Goal: Task Accomplishment & Management: Complete application form

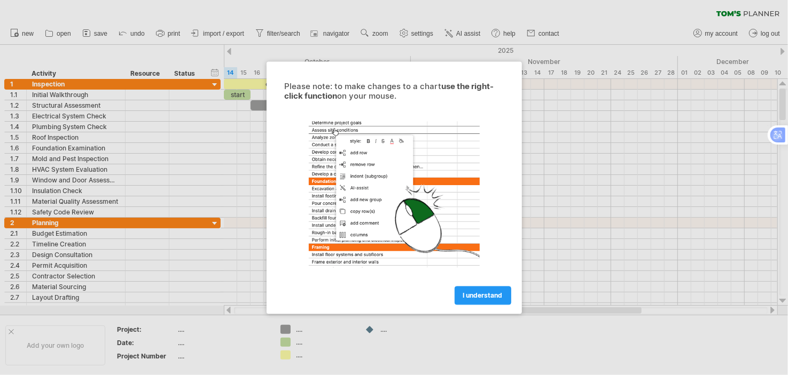
drag, startPoint x: 498, startPoint y: 293, endPoint x: 498, endPoint y: 287, distance: 5.9
click at [498, 292] on span "I understand" at bounding box center [483, 296] width 40 height 8
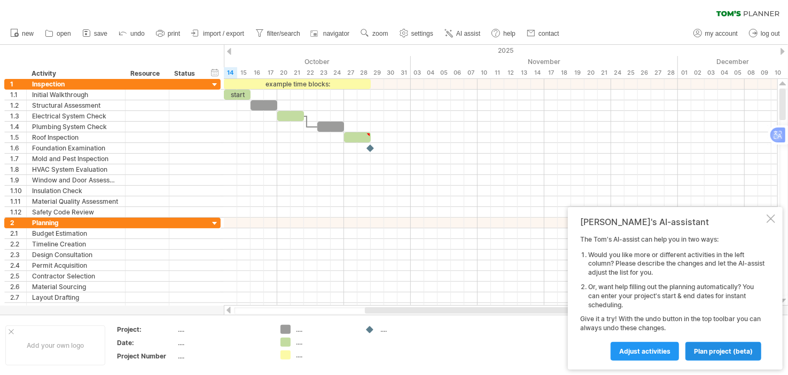
click at [711, 349] on span "plan project (beta)" at bounding box center [723, 352] width 59 height 8
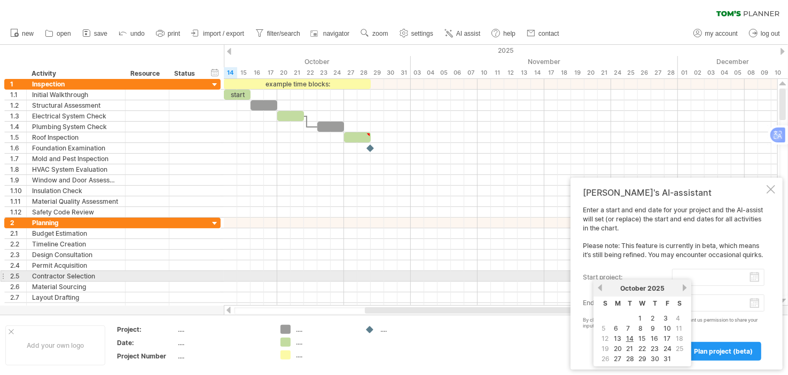
click at [749, 280] on input "start project:" at bounding box center [718, 277] width 92 height 17
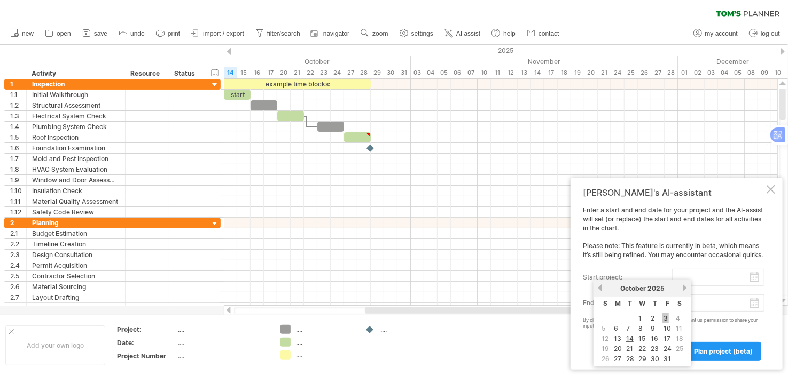
click at [662, 315] on link "3" at bounding box center [665, 318] width 6 height 10
type input "********"
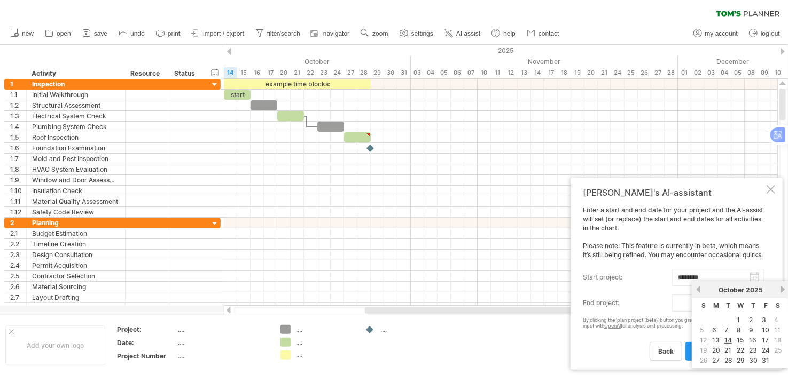
click at [752, 307] on body "progress(100%) Trying to reach [DOMAIN_NAME] Connected again... 0% clear filter…" at bounding box center [394, 189] width 788 height 378
click at [752, 307] on span "T" at bounding box center [753, 306] width 4 height 8
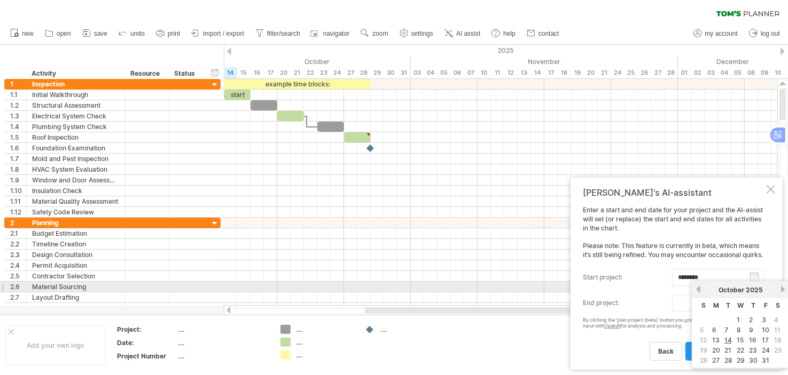
click at [779, 291] on link "next" at bounding box center [783, 290] width 8 height 8
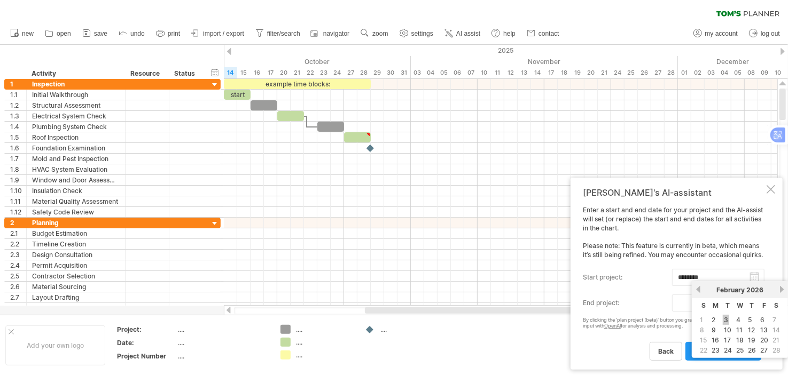
click at [726, 318] on link "3" at bounding box center [726, 320] width 6 height 10
type input "********"
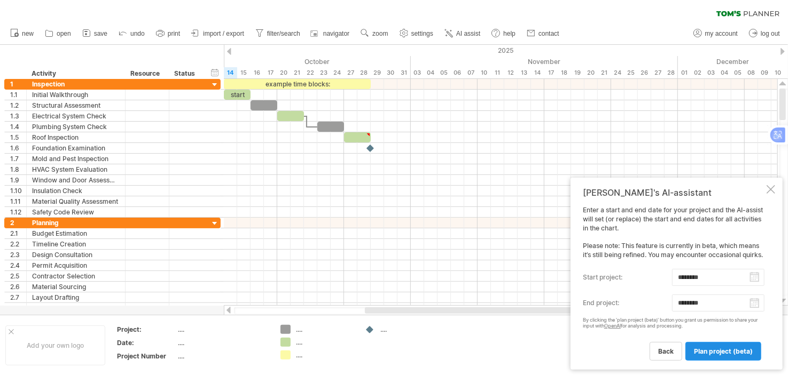
click at [718, 355] on span "plan project (beta)" at bounding box center [723, 352] width 59 height 8
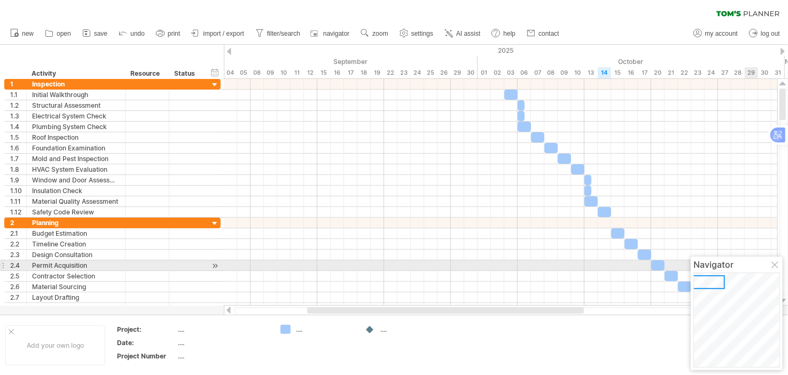
click at [776, 264] on div at bounding box center [775, 266] width 9 height 9
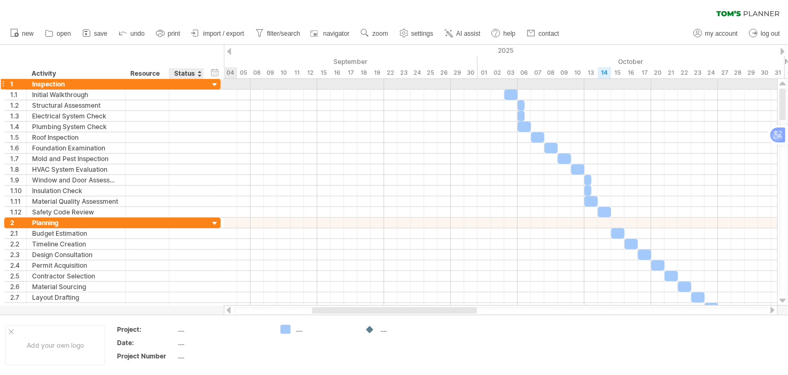
click at [214, 82] on div at bounding box center [215, 85] width 10 height 10
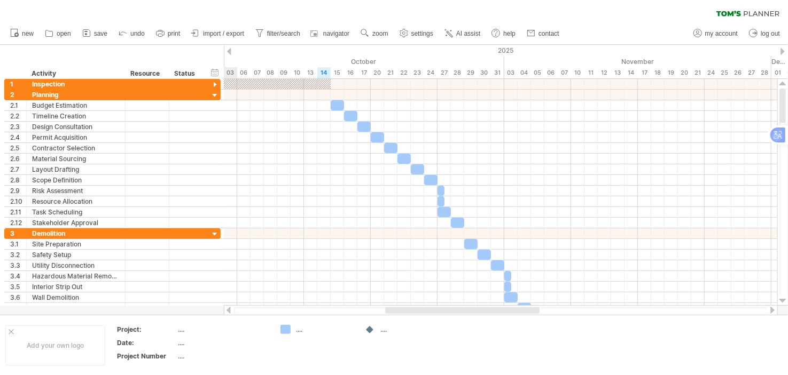
drag, startPoint x: 375, startPoint y: 309, endPoint x: 398, endPoint y: 294, distance: 28.1
click at [431, 310] on div at bounding box center [462, 311] width 154 height 6
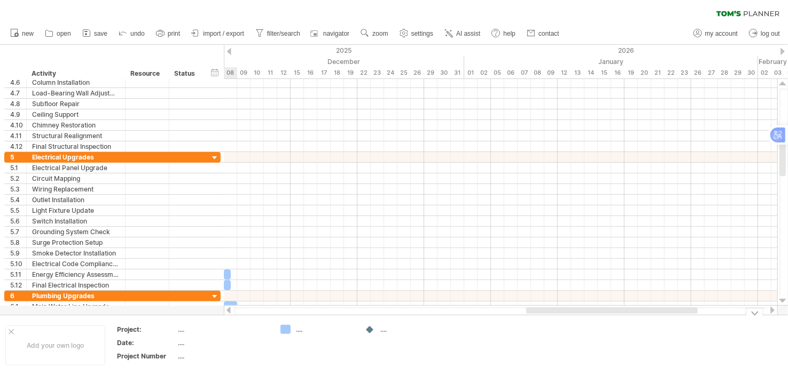
drag, startPoint x: 404, startPoint y: 308, endPoint x: 615, endPoint y: 323, distance: 211.4
click at [615, 323] on div "Trying to reach [DOMAIN_NAME] Connected again... 0% clear filter new 1" at bounding box center [394, 187] width 788 height 375
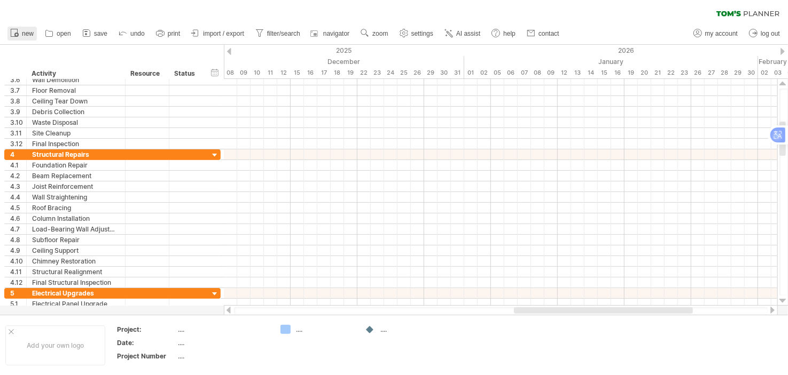
click at [25, 32] on span "new" at bounding box center [28, 33] width 12 height 7
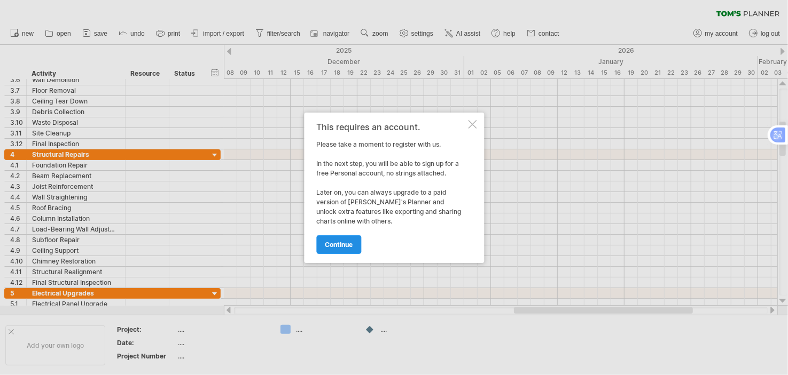
click at [334, 244] on span "continue" at bounding box center [339, 245] width 28 height 8
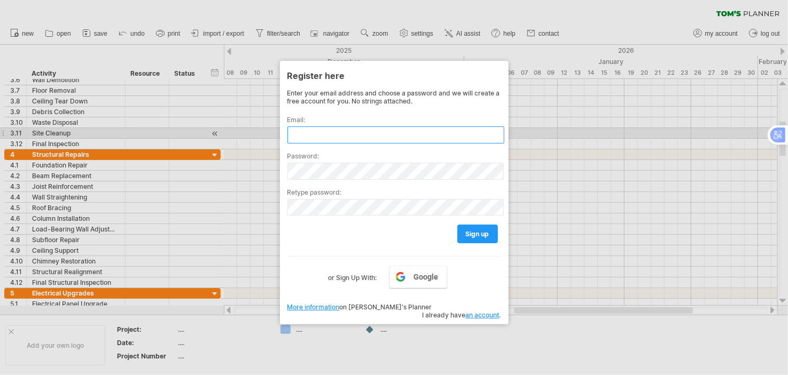
click at [351, 132] on input "text" at bounding box center [395, 135] width 217 height 17
type input "*"
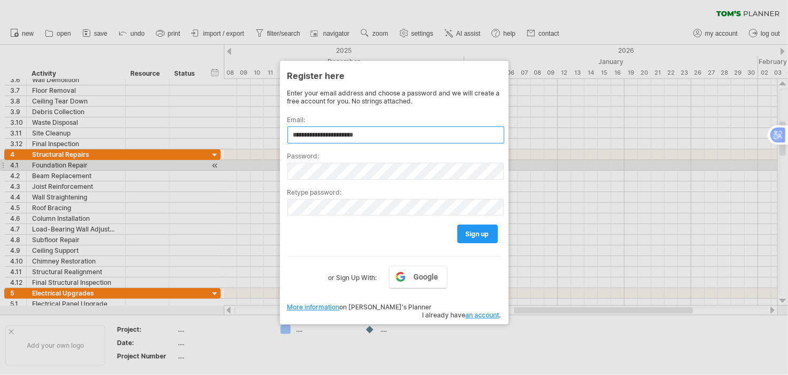
type input "**********"
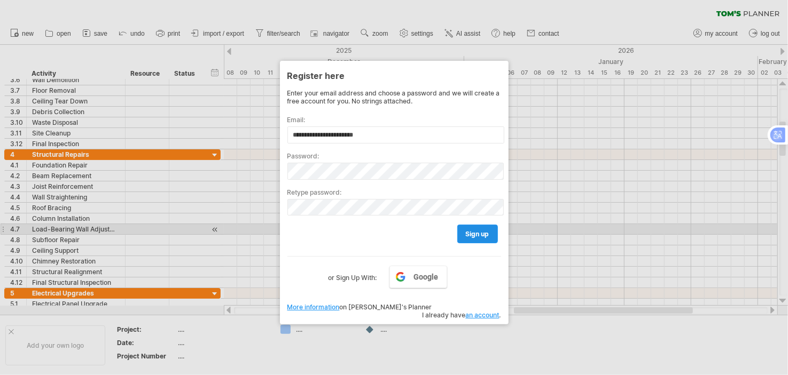
click at [474, 231] on span "sign up" at bounding box center [477, 234] width 23 height 8
